Goal: Task Accomplishment & Management: Manage account settings

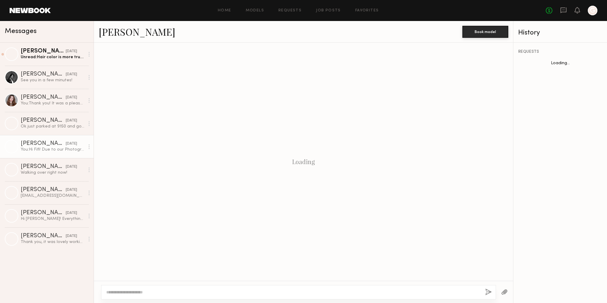
scroll to position [349, 0]
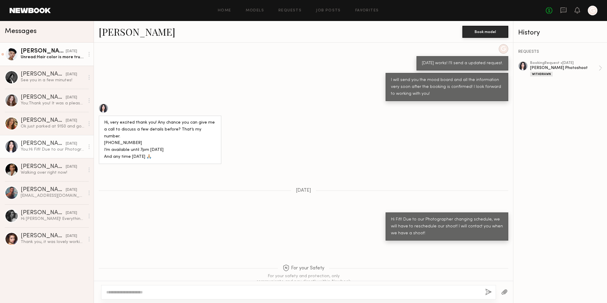
click at [67, 49] on div "[DATE]" at bounding box center [71, 52] width 11 height 6
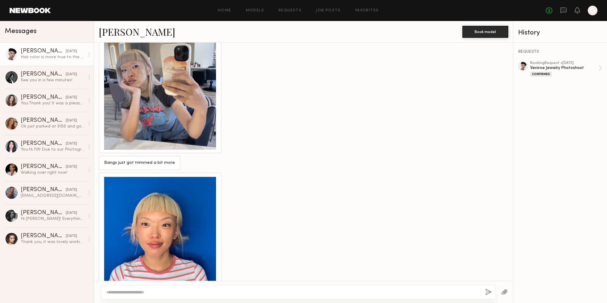
scroll to position [390, 0]
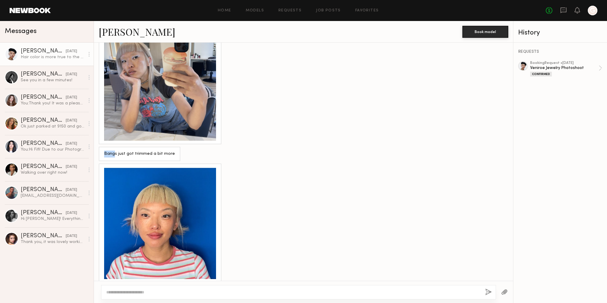
drag, startPoint x: 114, startPoint y: 141, endPoint x: 174, endPoint y: 138, distance: 60.1
click at [167, 151] on div "Bangs just got trimmed a bit more" at bounding box center [139, 154] width 71 height 7
click at [291, 133] on div "Keep direct messages professional and related only to paid job opportunities. M…" at bounding box center [303, 162] width 419 height 238
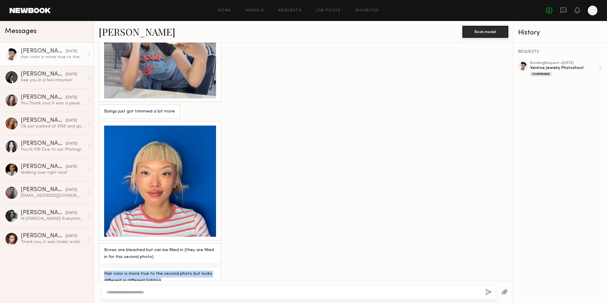
drag, startPoint x: 163, startPoint y: 268, endPoint x: 101, endPoint y: 261, distance: 61.9
click at [101, 267] on div "Hair color is more true to the second photo but looks different in different li…" at bounding box center [160, 277] width 123 height 21
click at [335, 243] on div "Brows are bleached but can be filled in (they are filled in for this second pho…" at bounding box center [303, 253] width 419 height 21
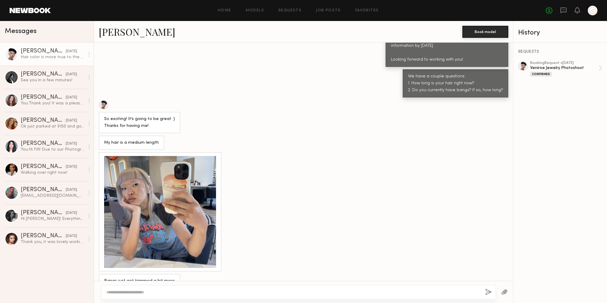
scroll to position [170, 0]
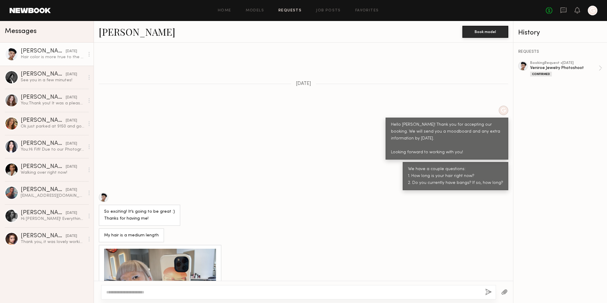
click at [293, 11] on link "Requests" at bounding box center [289, 11] width 23 height 4
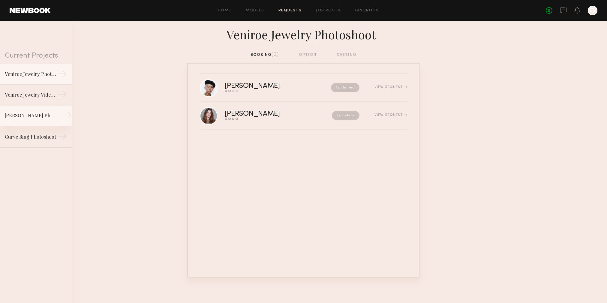
click at [38, 109] on link "Jiahn Jewelry Photoshoot →" at bounding box center [36, 115] width 72 height 21
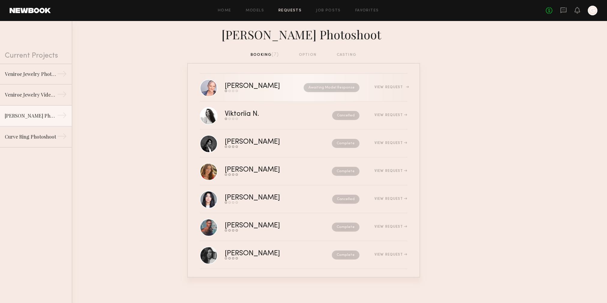
click at [241, 85] on div "LeAnne F." at bounding box center [258, 86] width 67 height 7
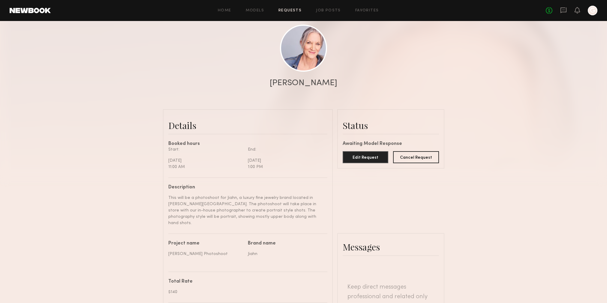
scroll to position [61, 0]
